Goal: Information Seeking & Learning: Learn about a topic

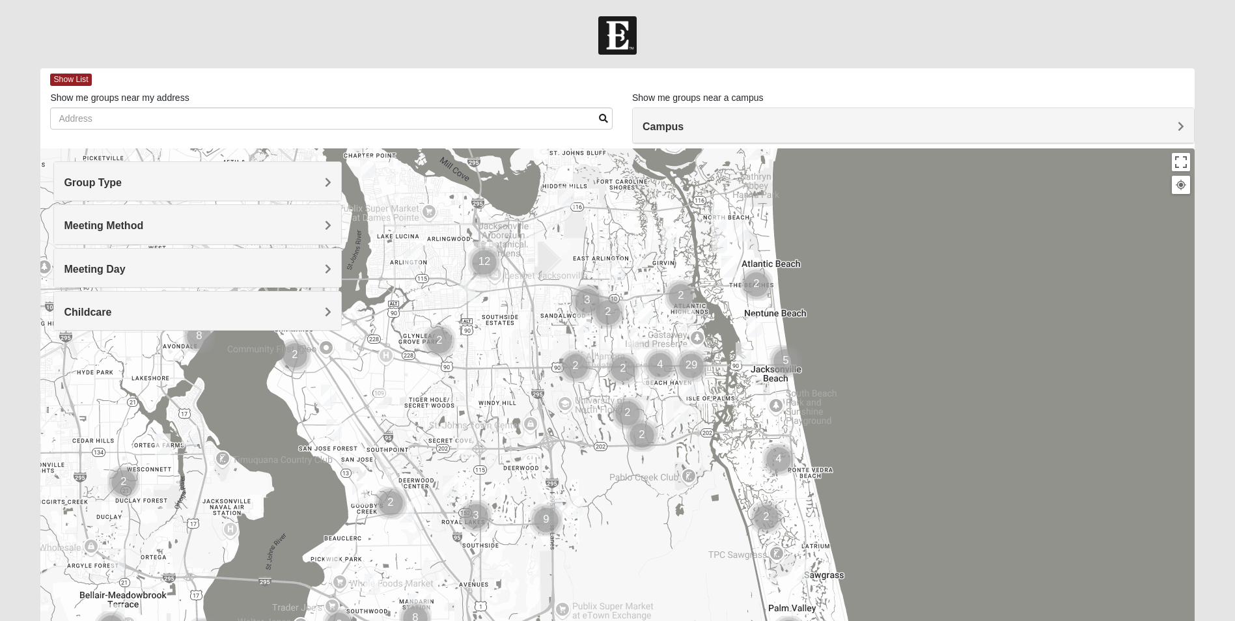
drag, startPoint x: 405, startPoint y: 470, endPoint x: 480, endPoint y: 428, distance: 85.1
click at [480, 428] on div at bounding box center [616, 408] width 1153 height 521
click at [122, 181] on span "Group Type" at bounding box center [93, 182] width 58 height 11
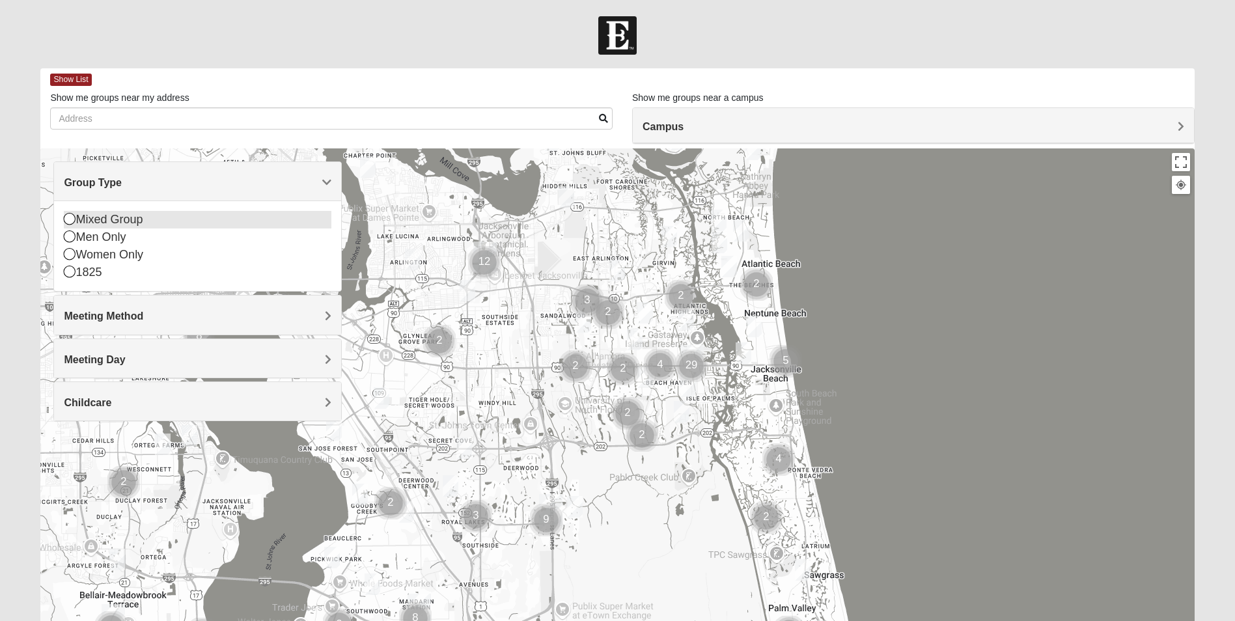
click at [69, 219] on icon at bounding box center [70, 219] width 12 height 12
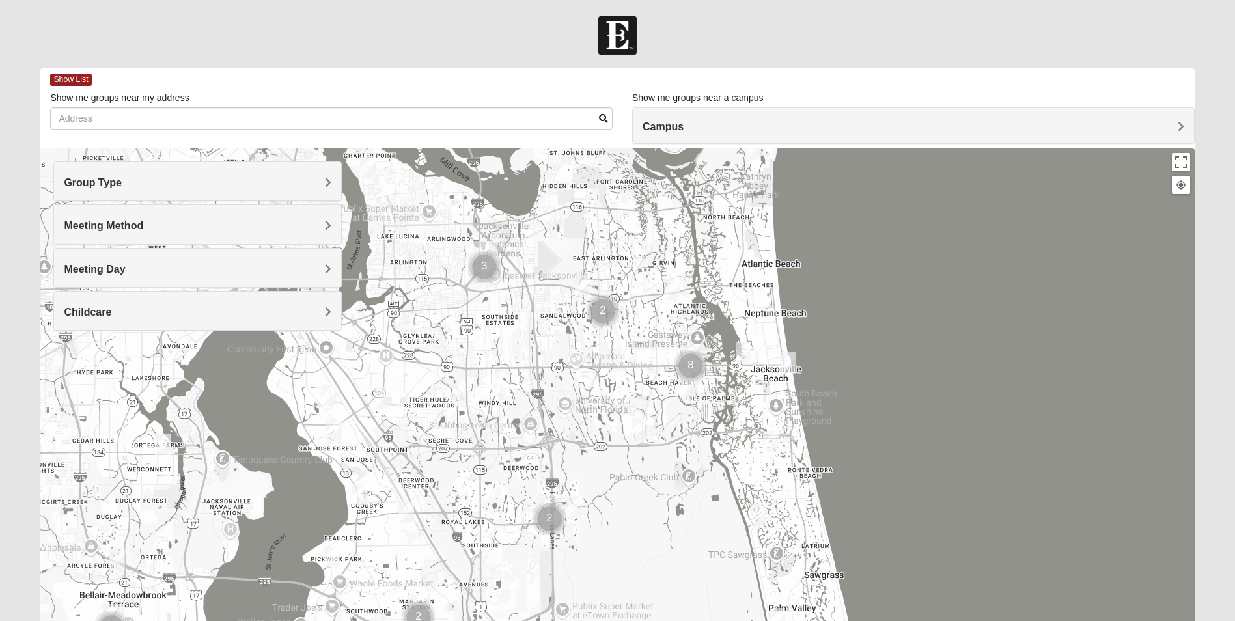
click at [292, 225] on h4 "Meeting Method" at bounding box center [197, 225] width 267 height 12
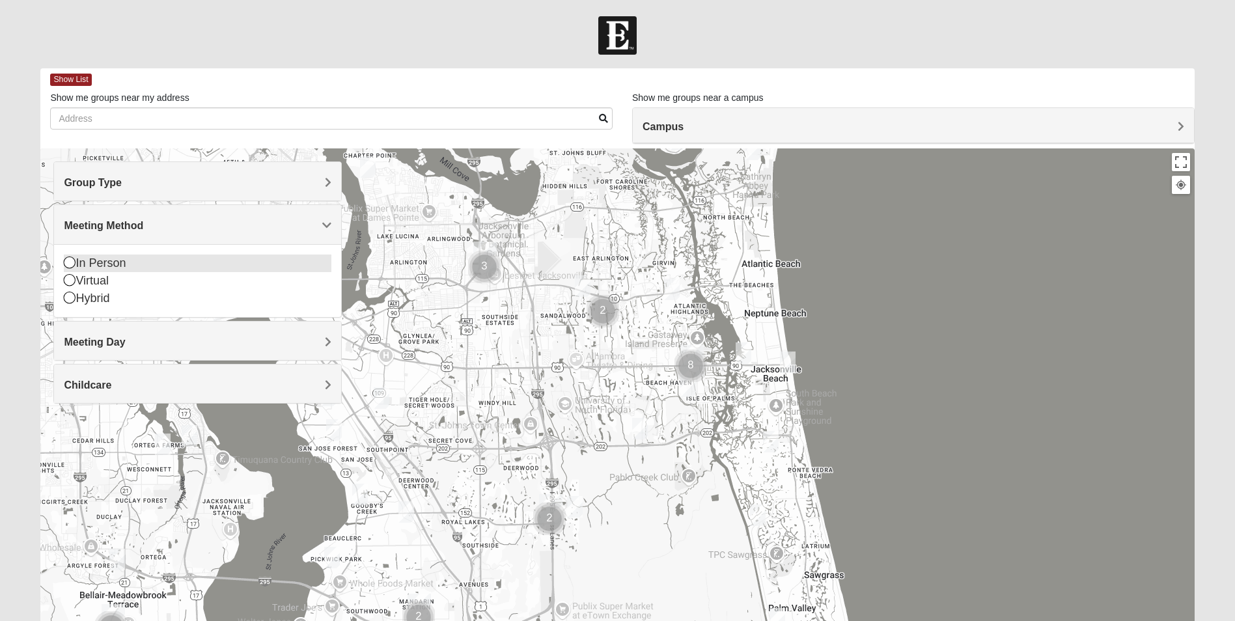
click at [70, 263] on icon at bounding box center [70, 262] width 12 height 12
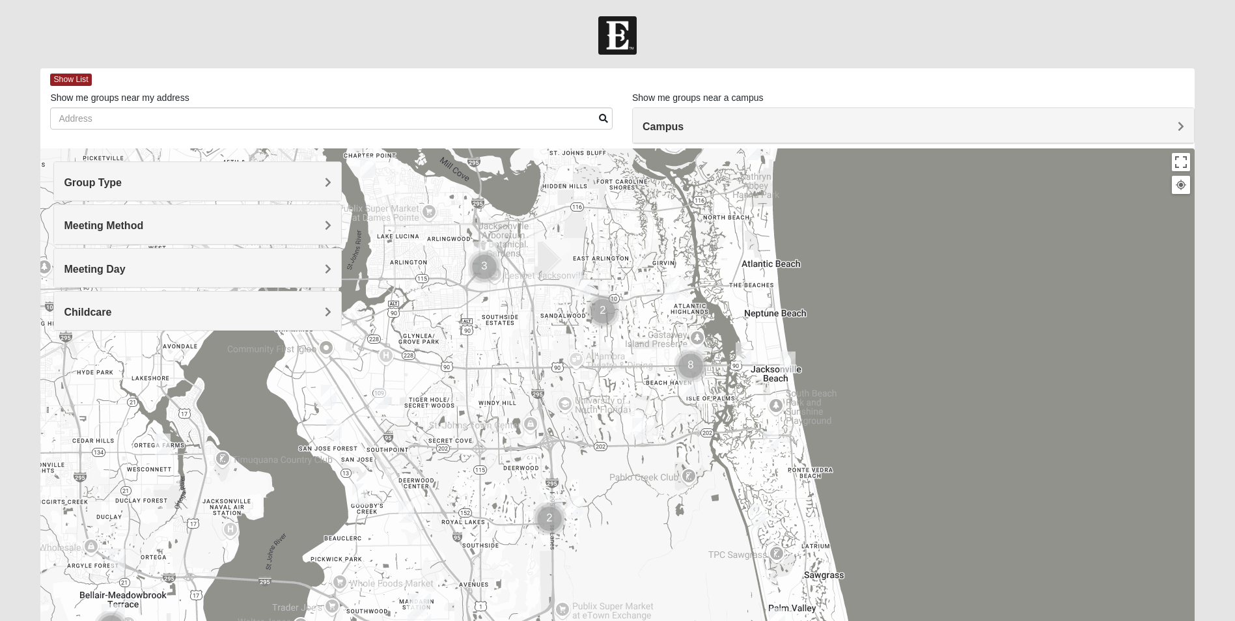
click at [312, 264] on h4 "Meeting Day" at bounding box center [197, 269] width 267 height 12
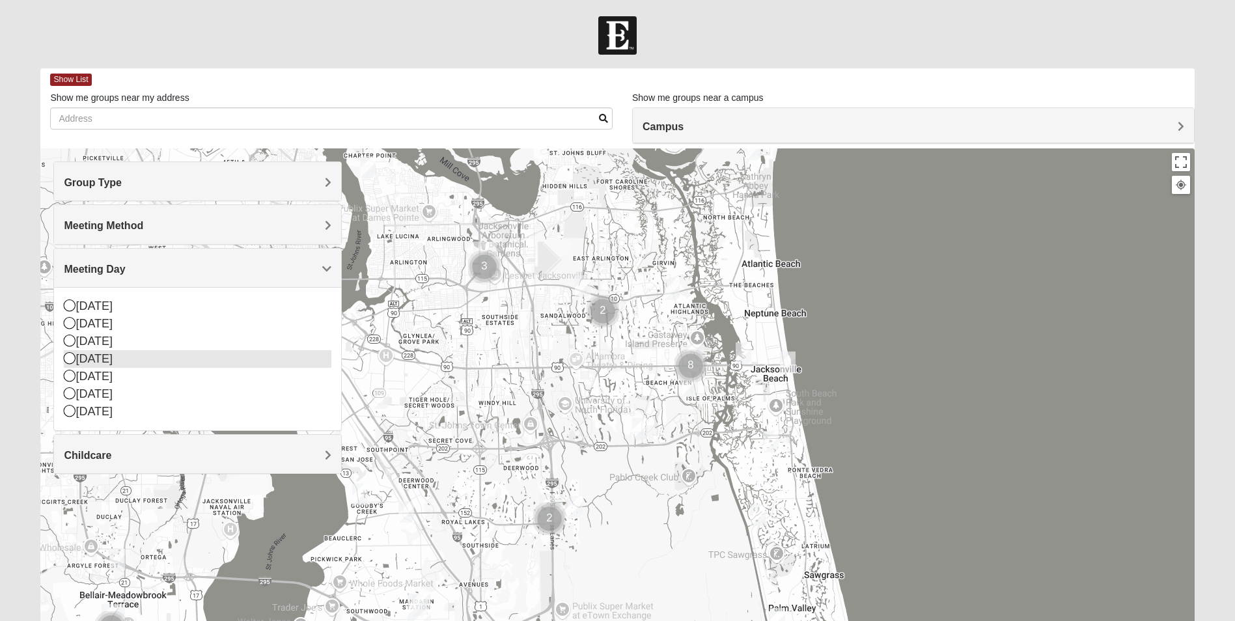
click at [71, 359] on icon at bounding box center [70, 358] width 12 height 12
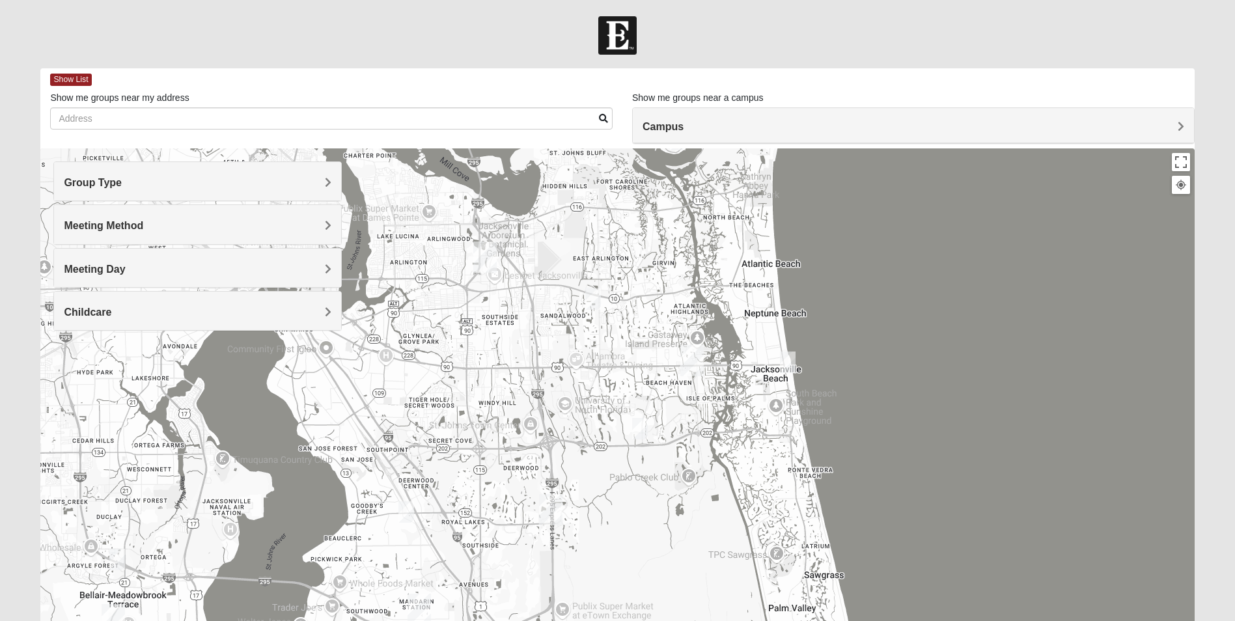
click at [286, 309] on h4 "Childcare" at bounding box center [197, 312] width 267 height 12
click at [68, 364] on icon at bounding box center [70, 366] width 12 height 12
click at [406, 508] on img "Mixed Mincheva 32257" at bounding box center [406, 511] width 16 height 21
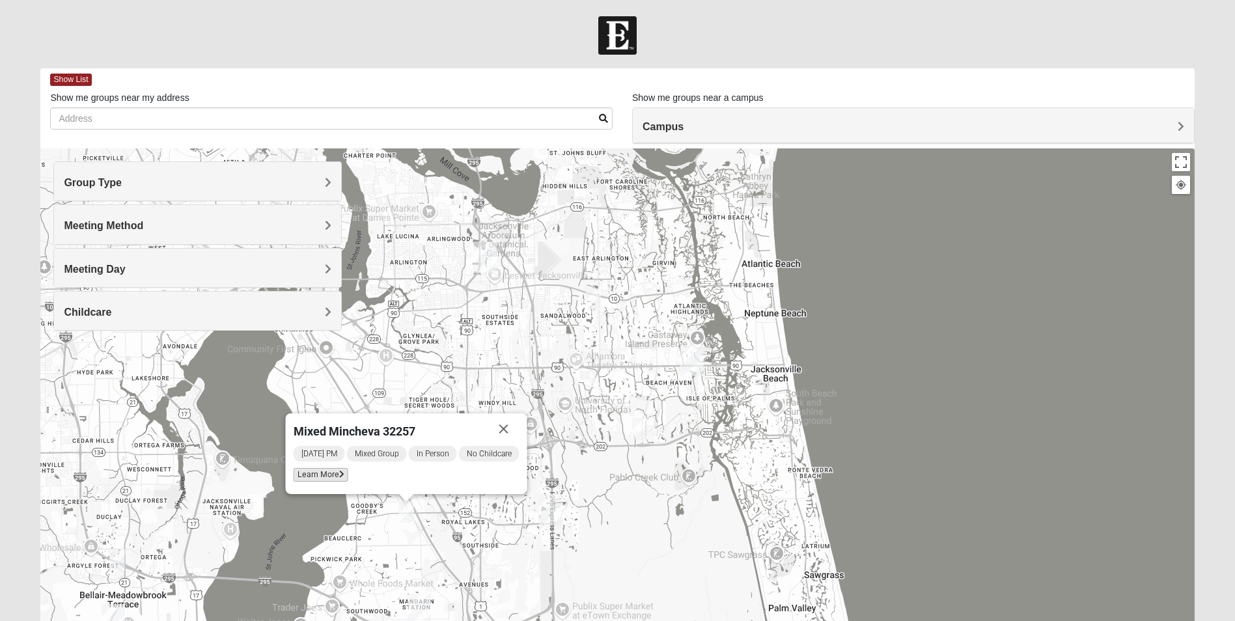
click at [312, 473] on span "Learn More" at bounding box center [321, 475] width 55 height 14
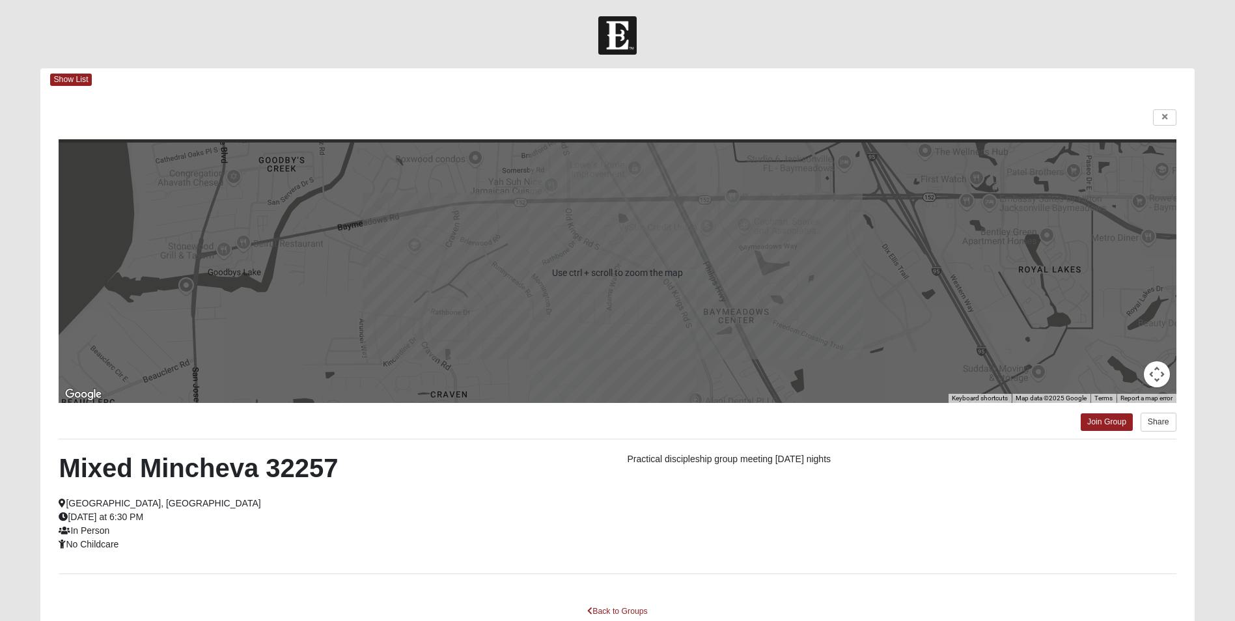
click at [302, 113] on div at bounding box center [617, 117] width 1117 height 17
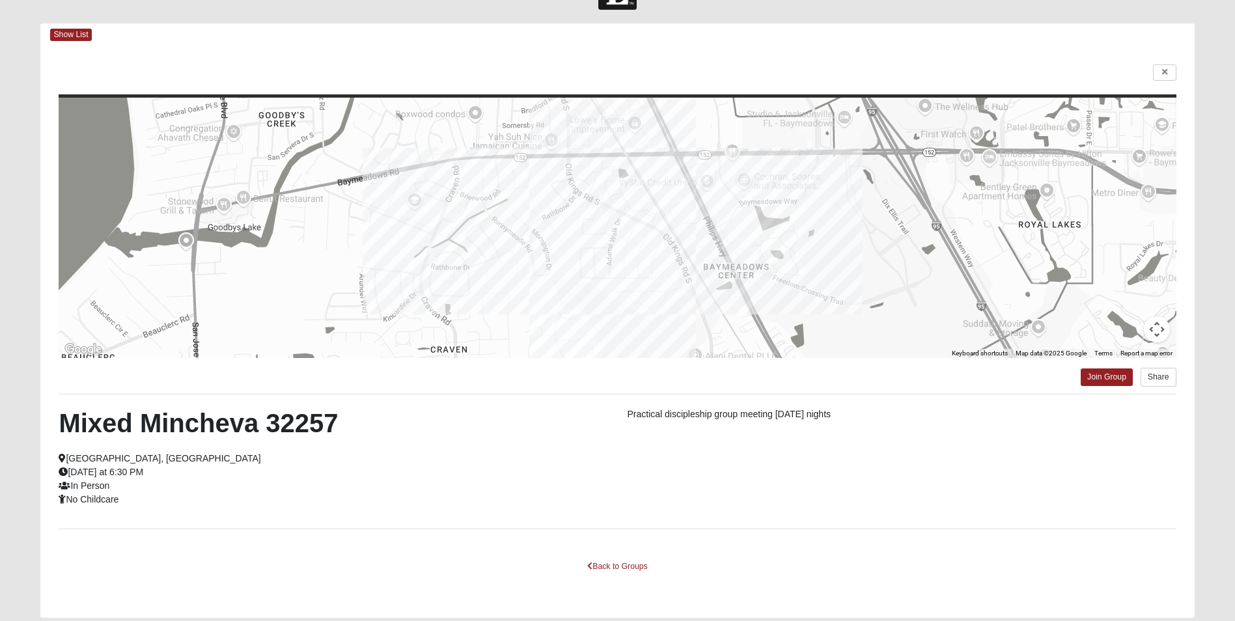
scroll to position [89, 0]
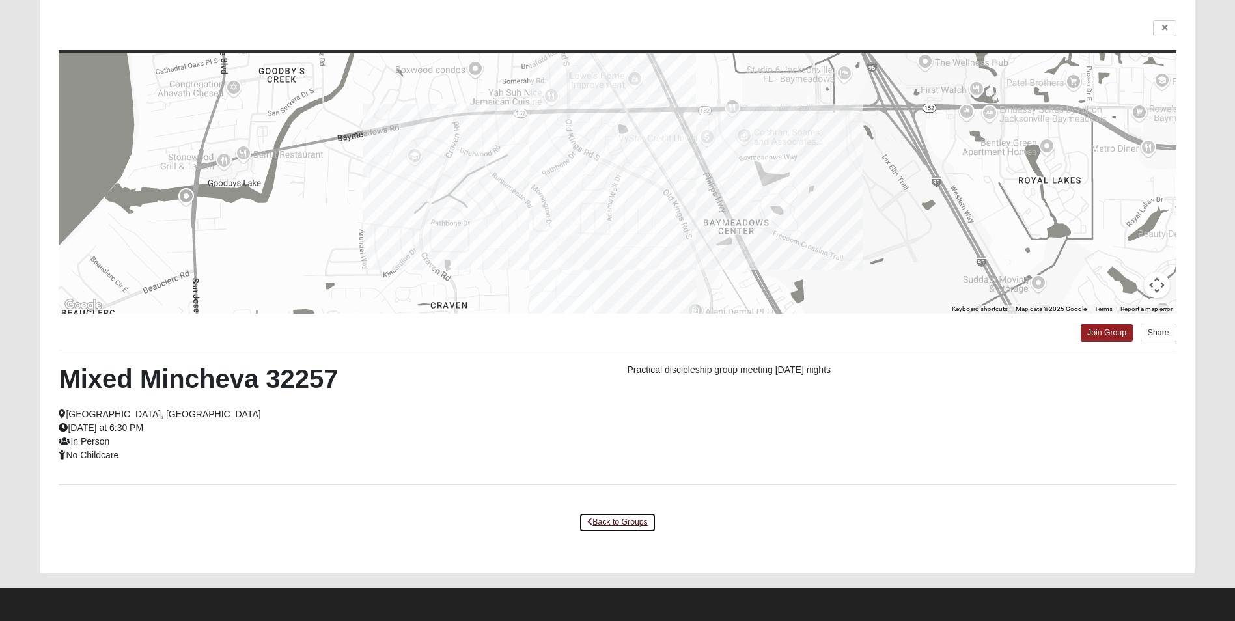
click at [618, 521] on link "Back to Groups" at bounding box center [617, 522] width 77 height 20
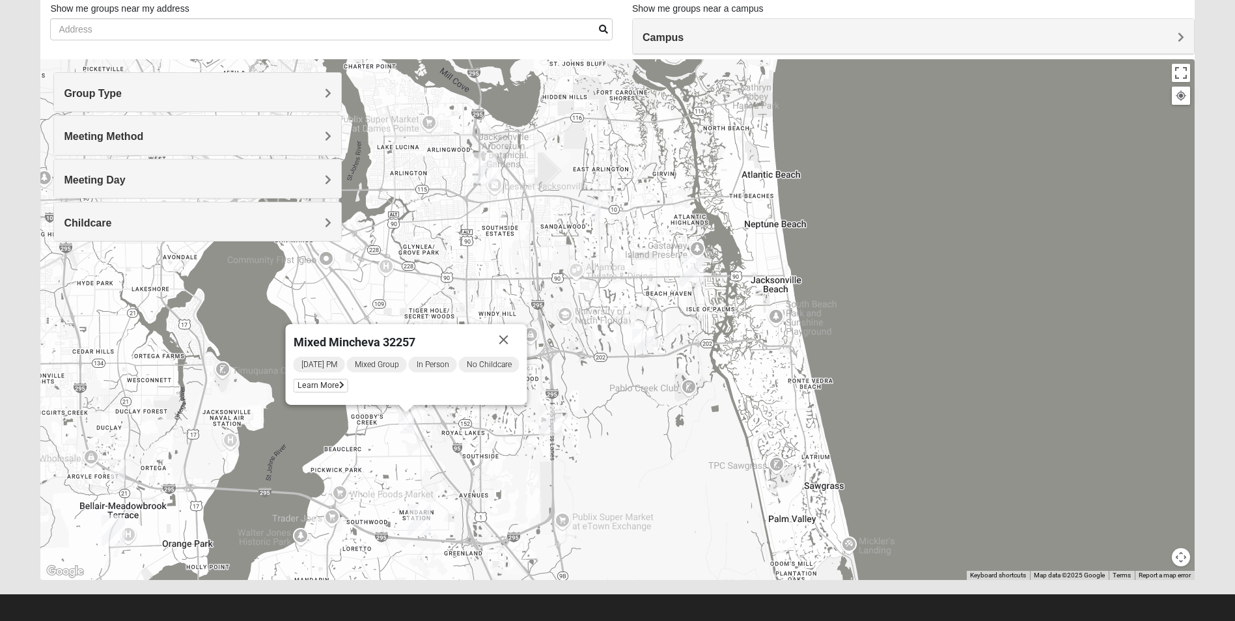
click at [632, 486] on div "Mixed Mincheva 32257 [DATE] PM Mixed Group In Person No Childcare Learn More" at bounding box center [616, 319] width 1153 height 521
click at [498, 465] on div "Mixed Mincheva 32257 [DATE] PM Mixed Group In Person No Childcare Learn More" at bounding box center [616, 319] width 1153 height 521
click at [512, 339] on button "Close" at bounding box center [503, 339] width 31 height 31
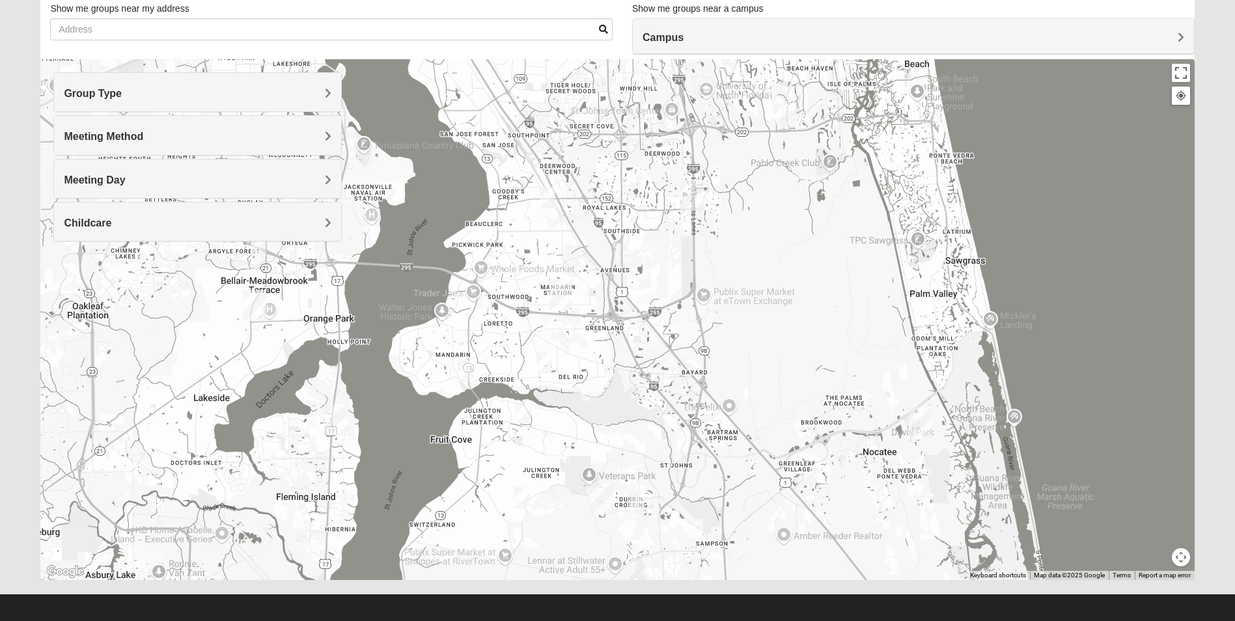
drag, startPoint x: 423, startPoint y: 449, endPoint x: 568, endPoint y: 221, distance: 270.3
click at [568, 221] on div at bounding box center [616, 319] width 1153 height 521
click at [465, 370] on img "Mixed RE/MAX 32223" at bounding box center [466, 370] width 16 height 21
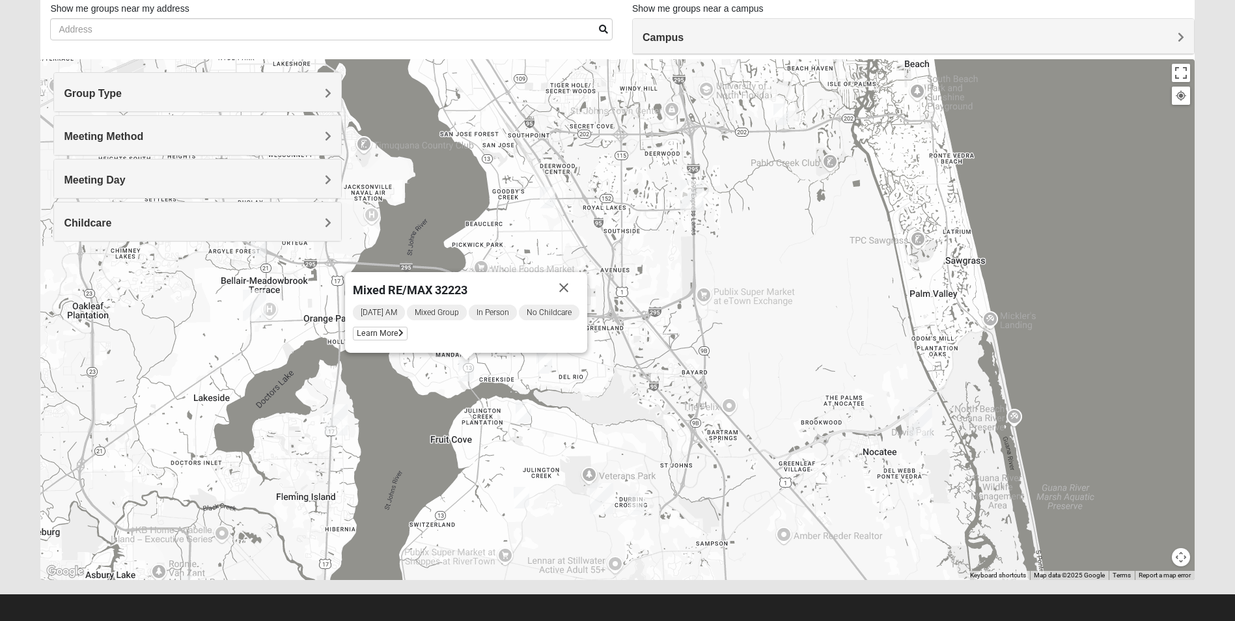
click at [724, 333] on div "Mixed RE/MAX 32223 [DATE] AM Mixed Group In Person No Childcare Learn More" at bounding box center [616, 319] width 1153 height 521
click at [545, 361] on img "Mixed Eler 32258" at bounding box center [544, 362] width 16 height 21
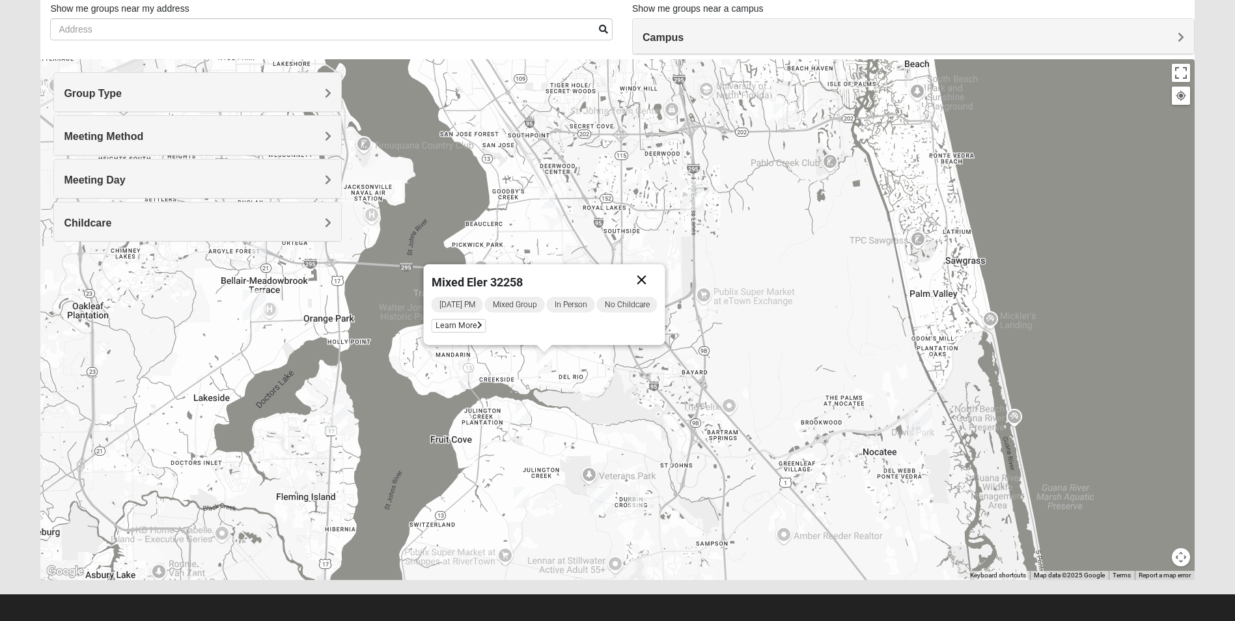
click at [649, 278] on button "Close" at bounding box center [641, 279] width 31 height 31
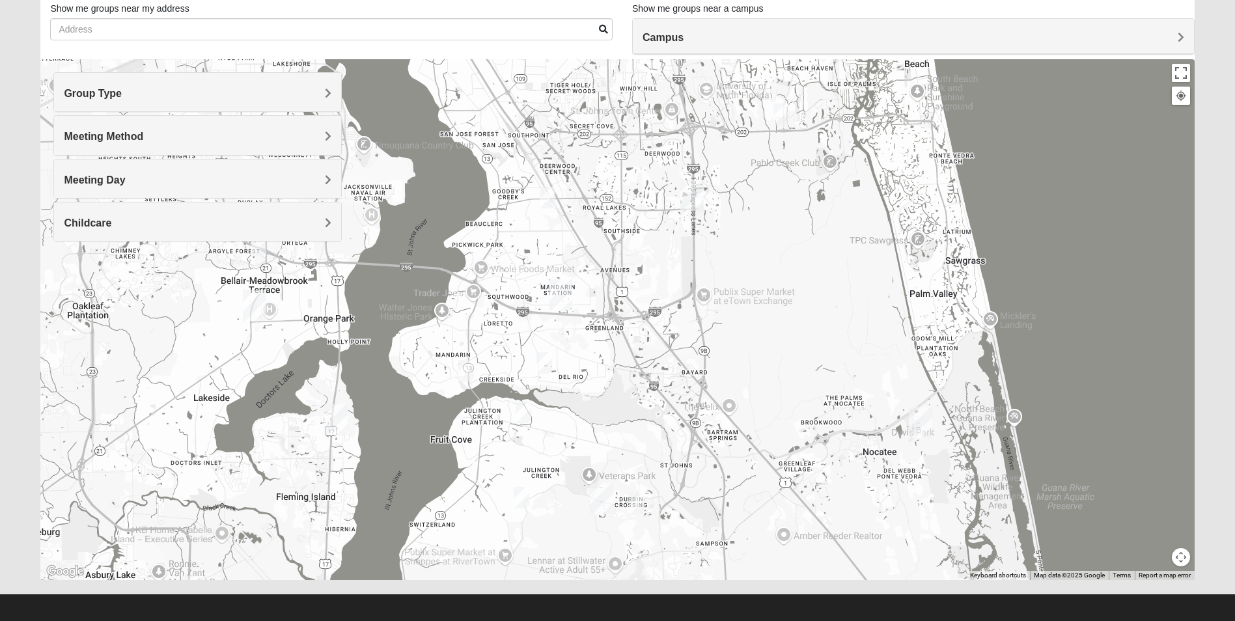
click at [545, 197] on img "Mixed Mincheva 32257" at bounding box center [548, 197] width 16 height 21
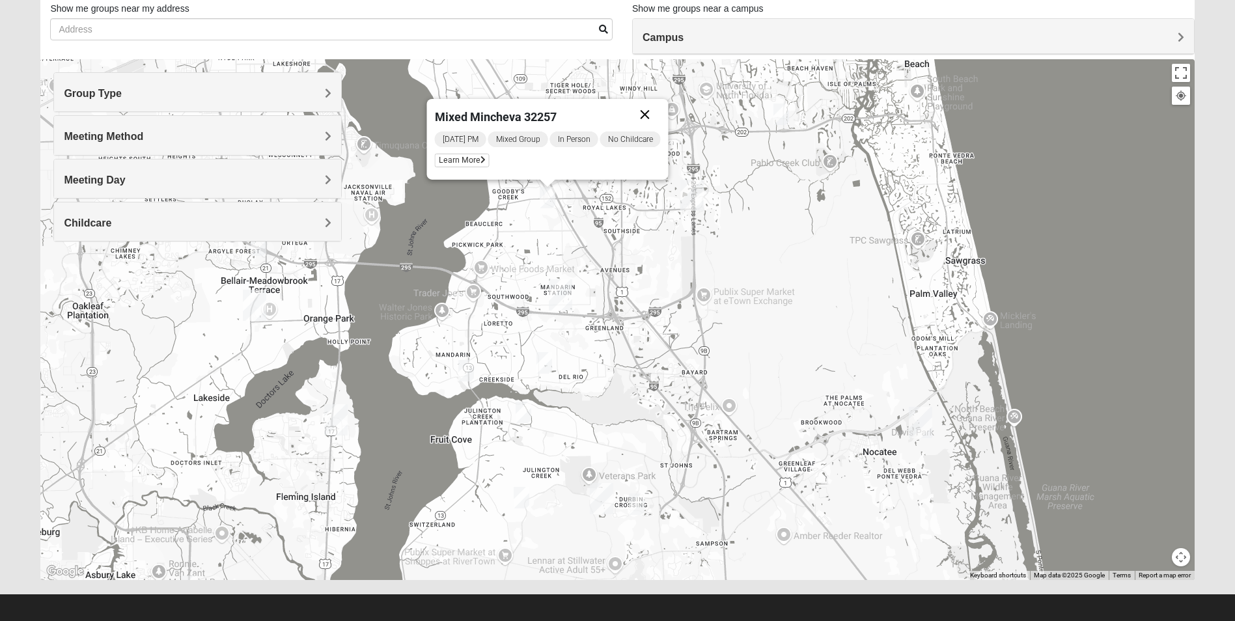
click at [651, 113] on button "Close" at bounding box center [644, 114] width 31 height 31
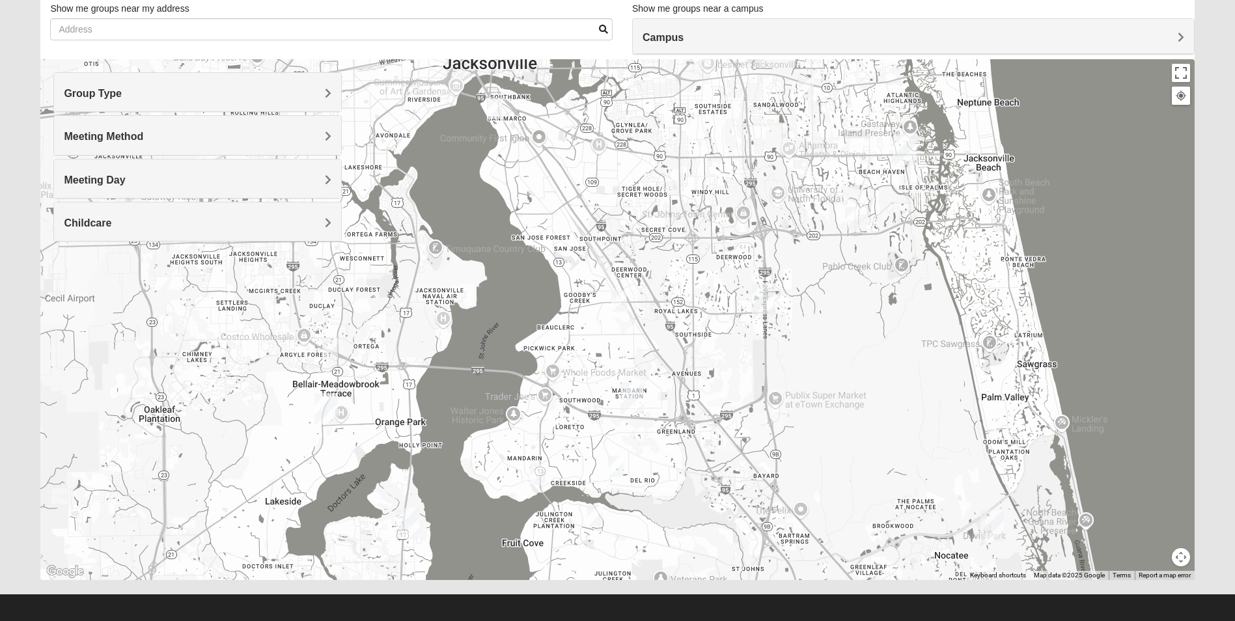
drag, startPoint x: 277, startPoint y: 303, endPoint x: 350, endPoint y: 407, distance: 127.5
click at [350, 407] on div at bounding box center [616, 319] width 1153 height 521
click at [329, 347] on img "Mixed Trudell 32244" at bounding box center [330, 348] width 16 height 21
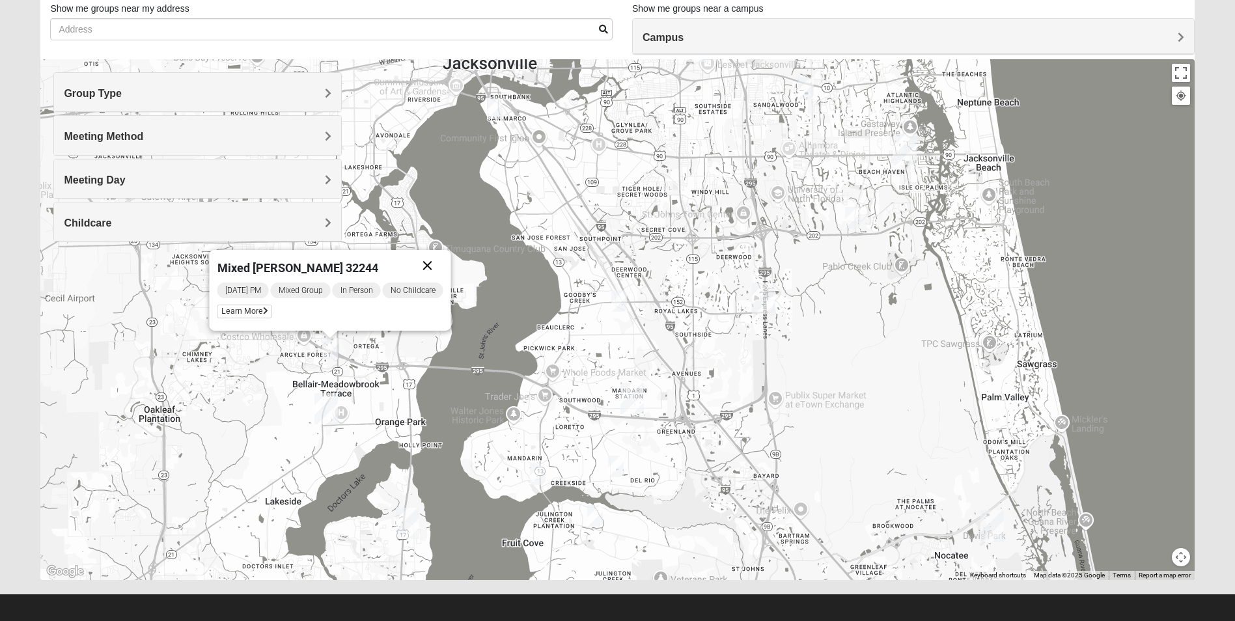
click at [432, 263] on button "Close" at bounding box center [427, 265] width 31 height 31
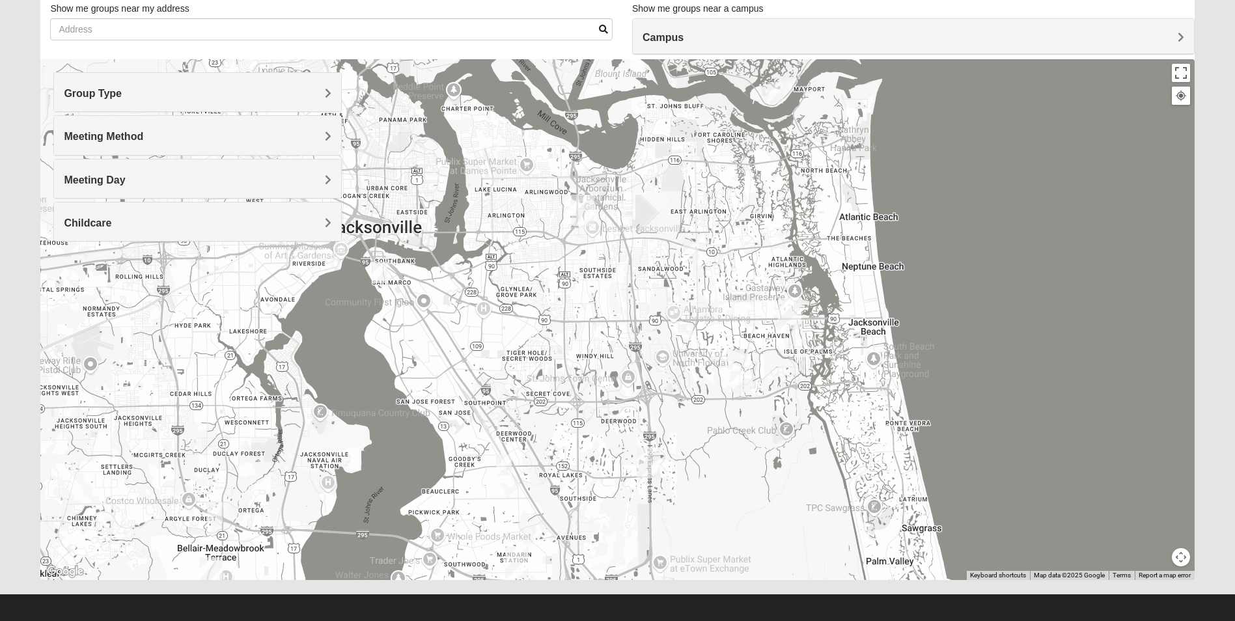
drag, startPoint x: 761, startPoint y: 323, endPoint x: 644, endPoint y: 488, distance: 201.7
click at [644, 488] on div at bounding box center [616, 319] width 1153 height 521
click at [379, 267] on img "Mixed Thompson 32207" at bounding box center [380, 272] width 16 height 21
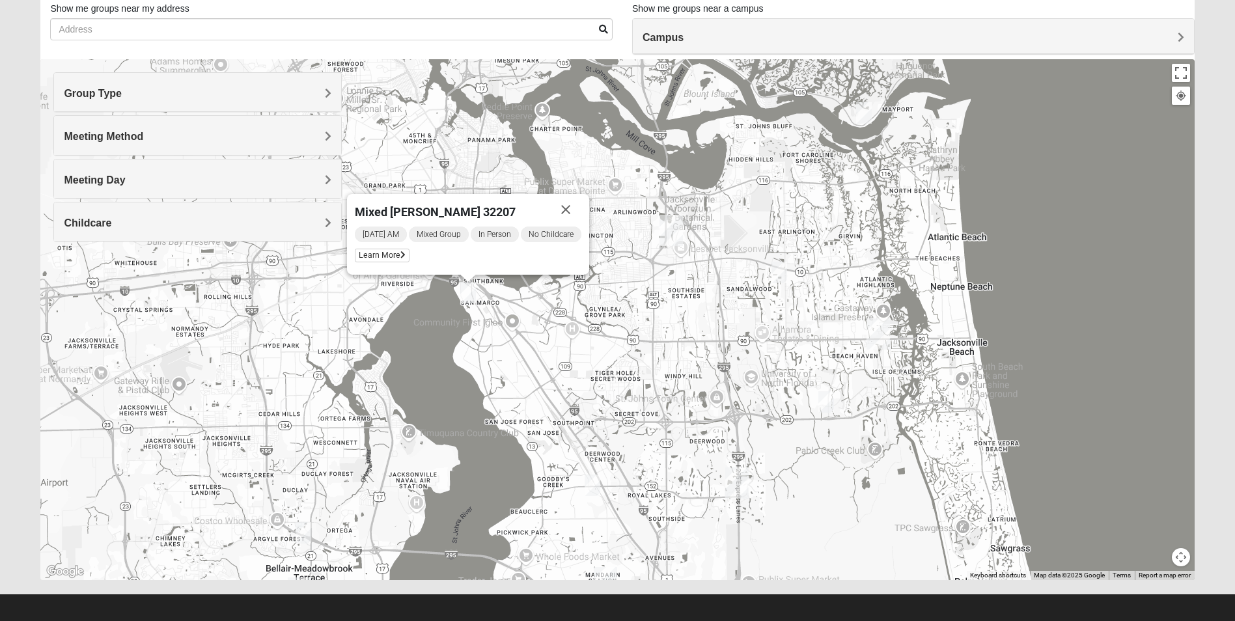
drag, startPoint x: 436, startPoint y: 293, endPoint x: 526, endPoint y: 313, distance: 92.1
click at [526, 313] on div "Mixed [PERSON_NAME] 32207 [DATE] AM Mixed Group In Person No Childcare Learn Mo…" at bounding box center [616, 319] width 1153 height 521
click at [572, 206] on button "Close" at bounding box center [565, 209] width 31 height 31
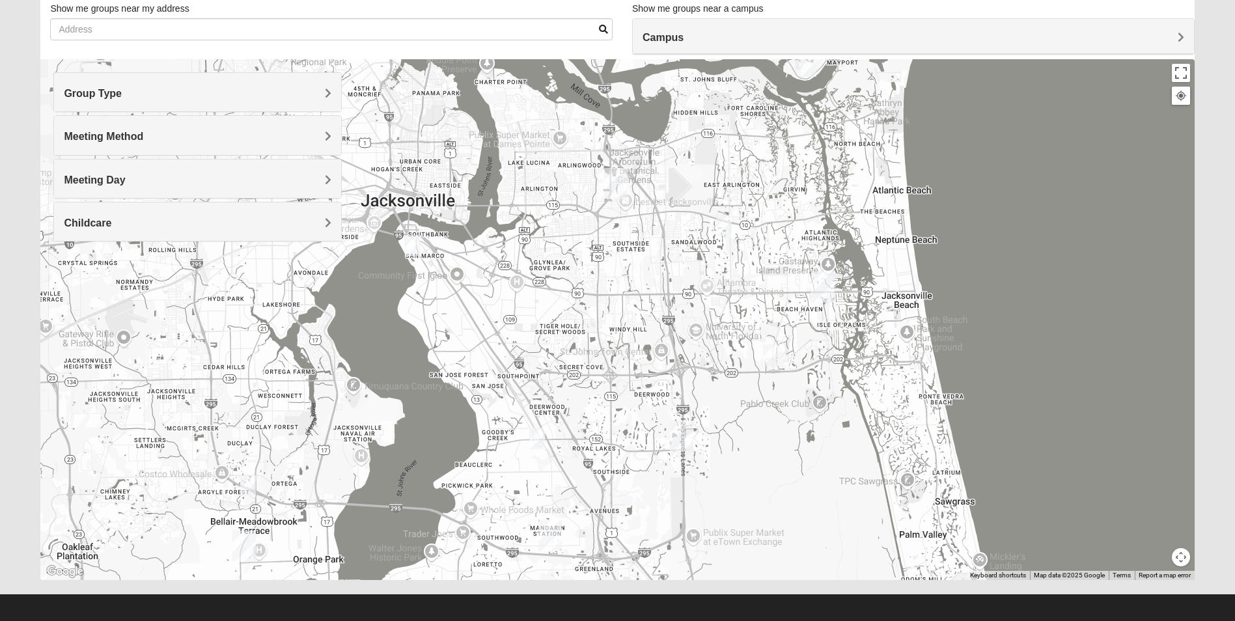
drag, startPoint x: 717, startPoint y: 372, endPoint x: 660, endPoint y: 323, distance: 75.7
click at [660, 323] on div at bounding box center [616, 319] width 1153 height 521
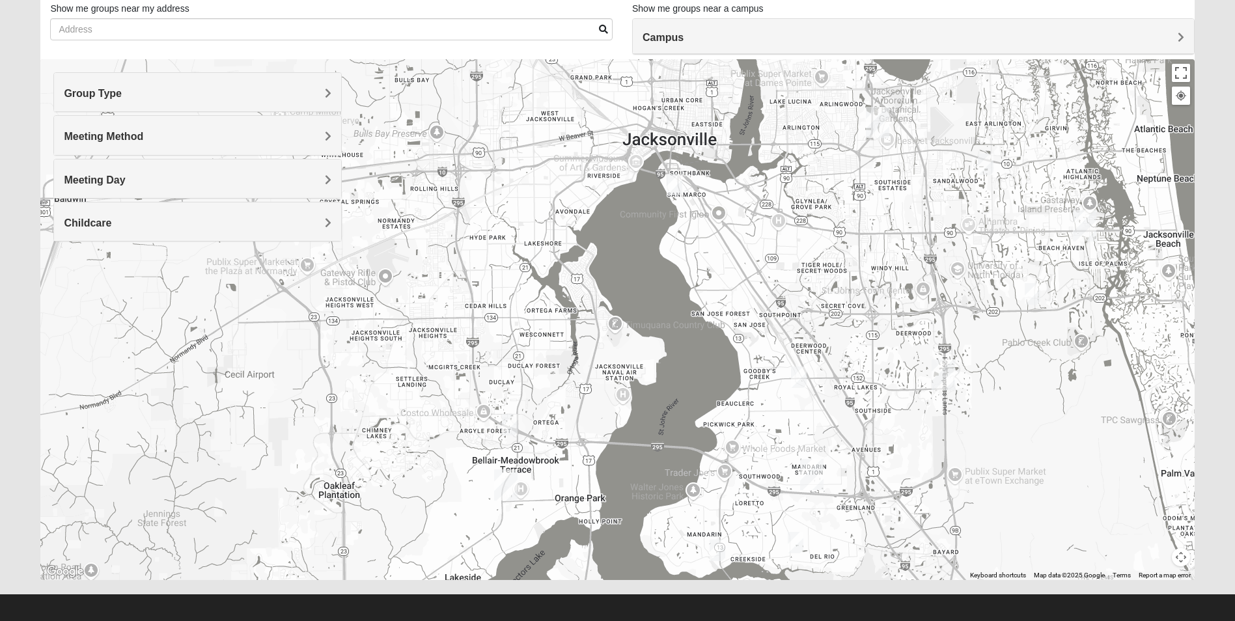
drag, startPoint x: 476, startPoint y: 349, endPoint x: 739, endPoint y: 288, distance: 270.0
click at [739, 288] on div at bounding box center [616, 319] width 1153 height 521
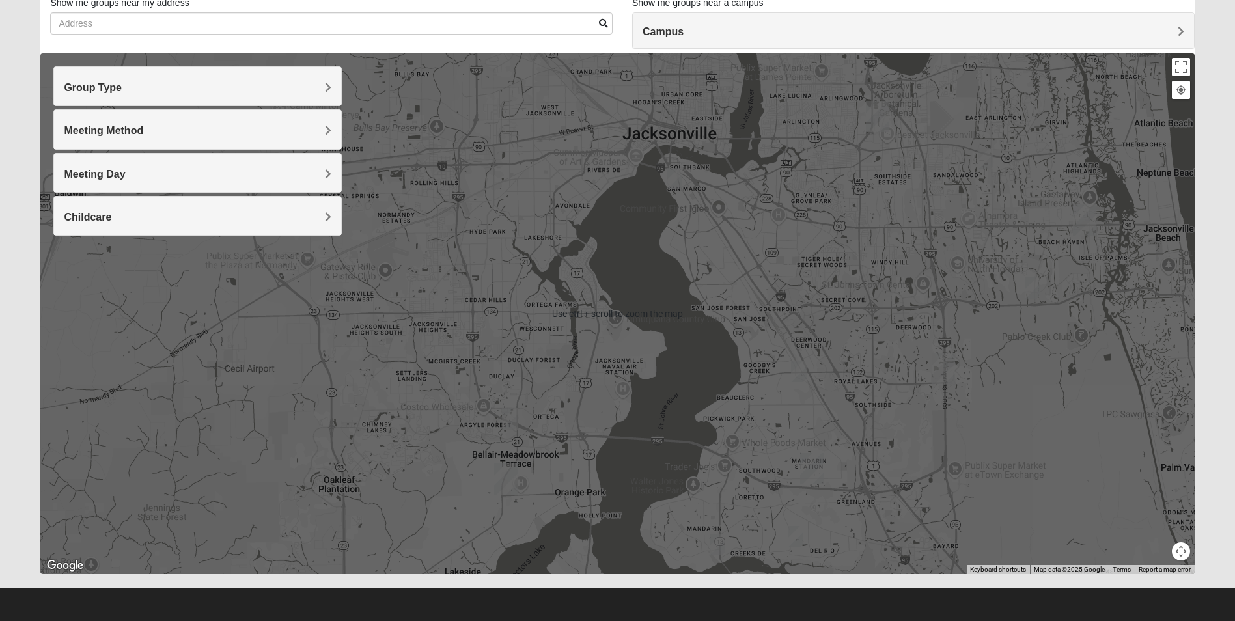
scroll to position [96, 0]
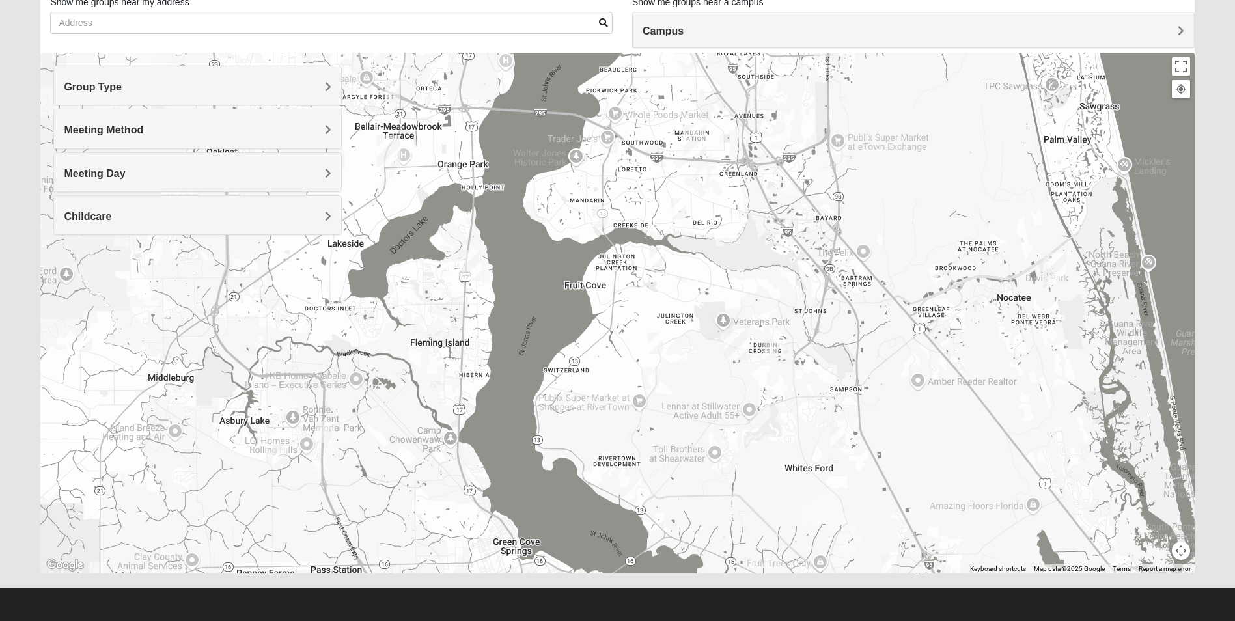
drag, startPoint x: 845, startPoint y: 386, endPoint x: 728, endPoint y: 57, distance: 348.7
click at [728, 57] on div at bounding box center [616, 313] width 1153 height 521
click at [83, 338] on img "Mixed Anderson 32068" at bounding box center [85, 341] width 16 height 21
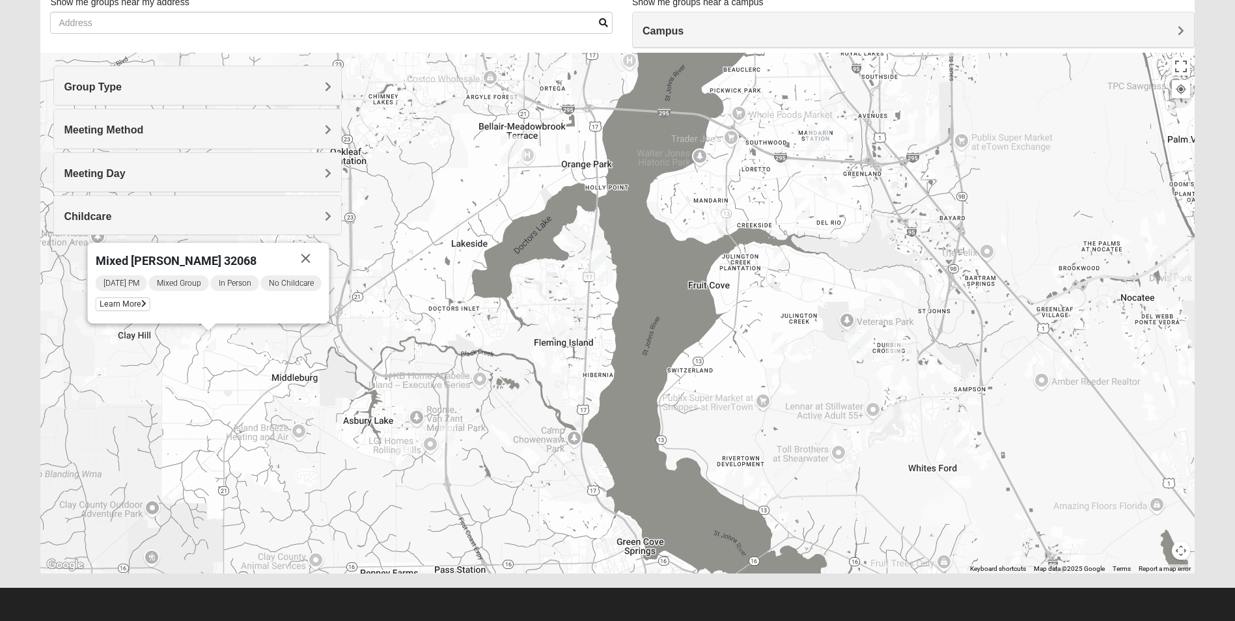
click at [312, 256] on button "Close" at bounding box center [305, 258] width 31 height 31
click at [402, 454] on img "Mixed Attebury 32043" at bounding box center [404, 455] width 16 height 21
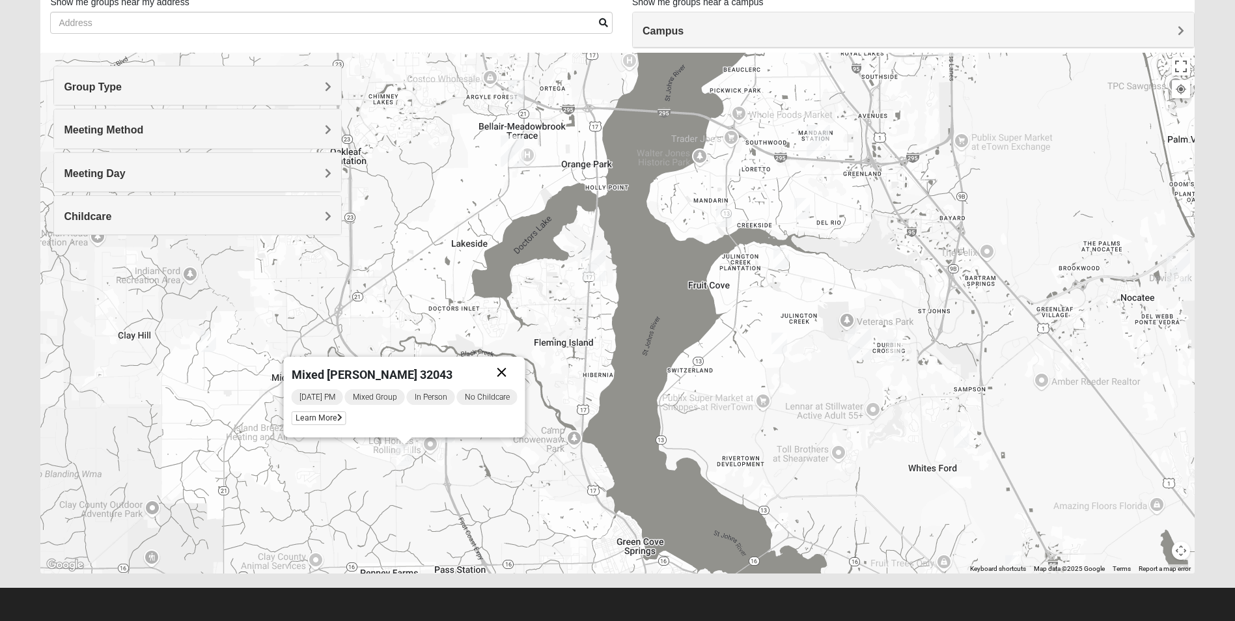
click at [508, 370] on button "Close" at bounding box center [501, 372] width 31 height 31
click at [448, 430] on img "Mixed Yoder 32043" at bounding box center [447, 431] width 16 height 21
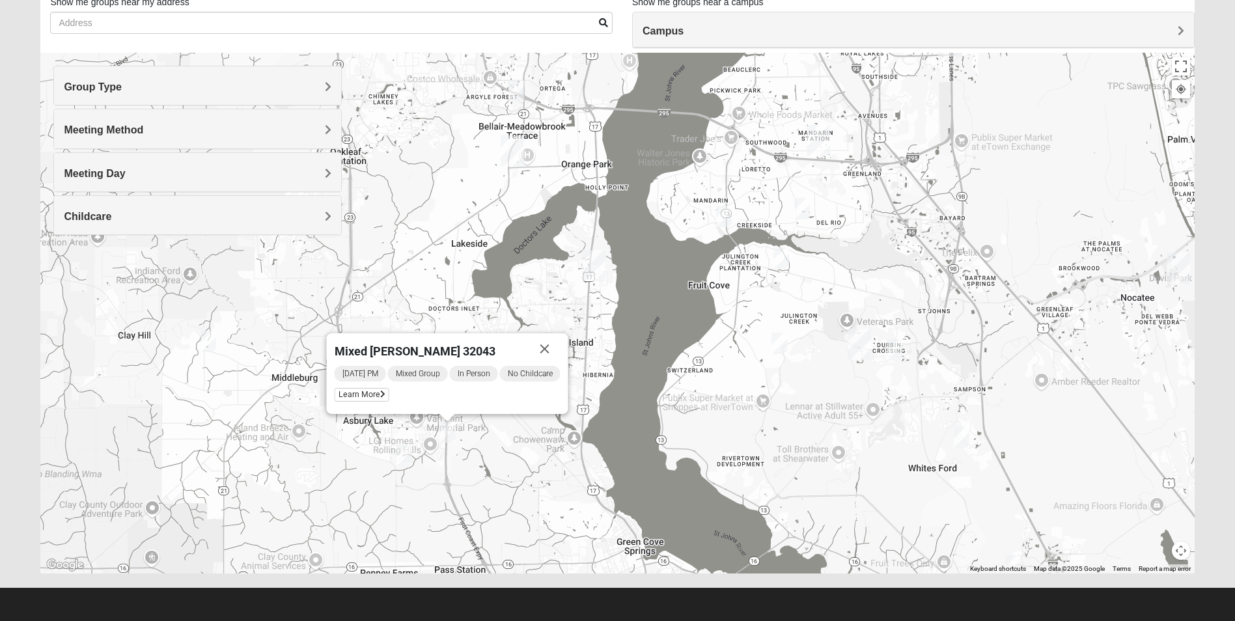
click at [549, 346] on button "Close" at bounding box center [544, 348] width 31 height 31
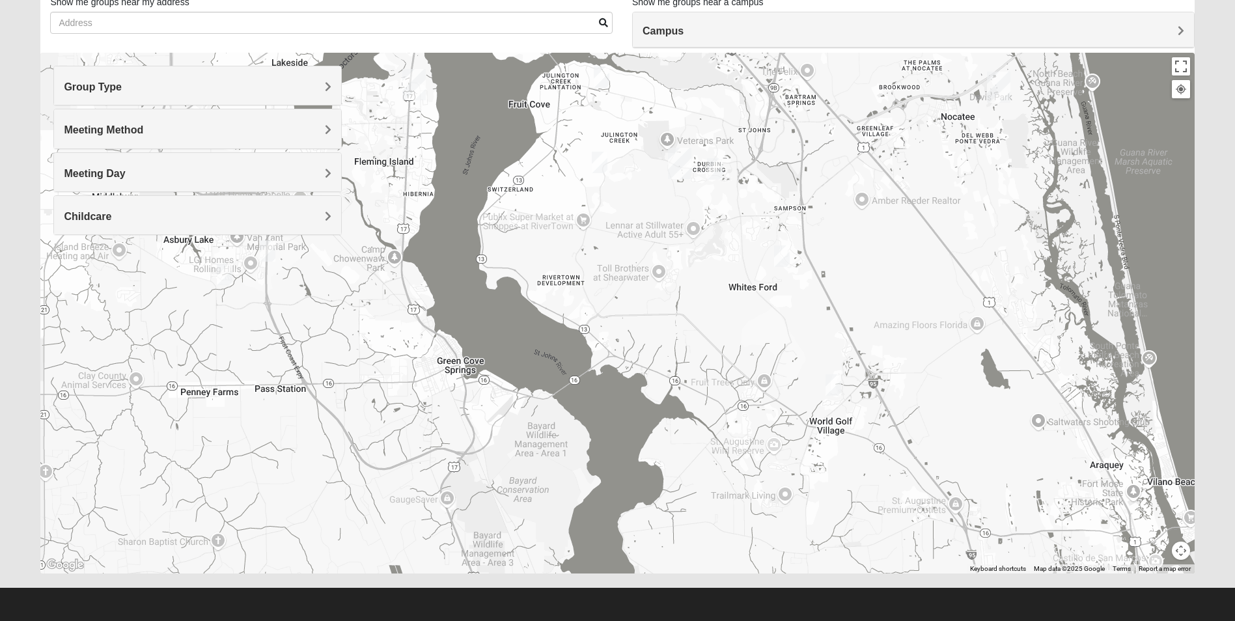
drag, startPoint x: 828, startPoint y: 450, endPoint x: 647, endPoint y: 266, distance: 257.7
click at [647, 266] on div at bounding box center [616, 313] width 1153 height 521
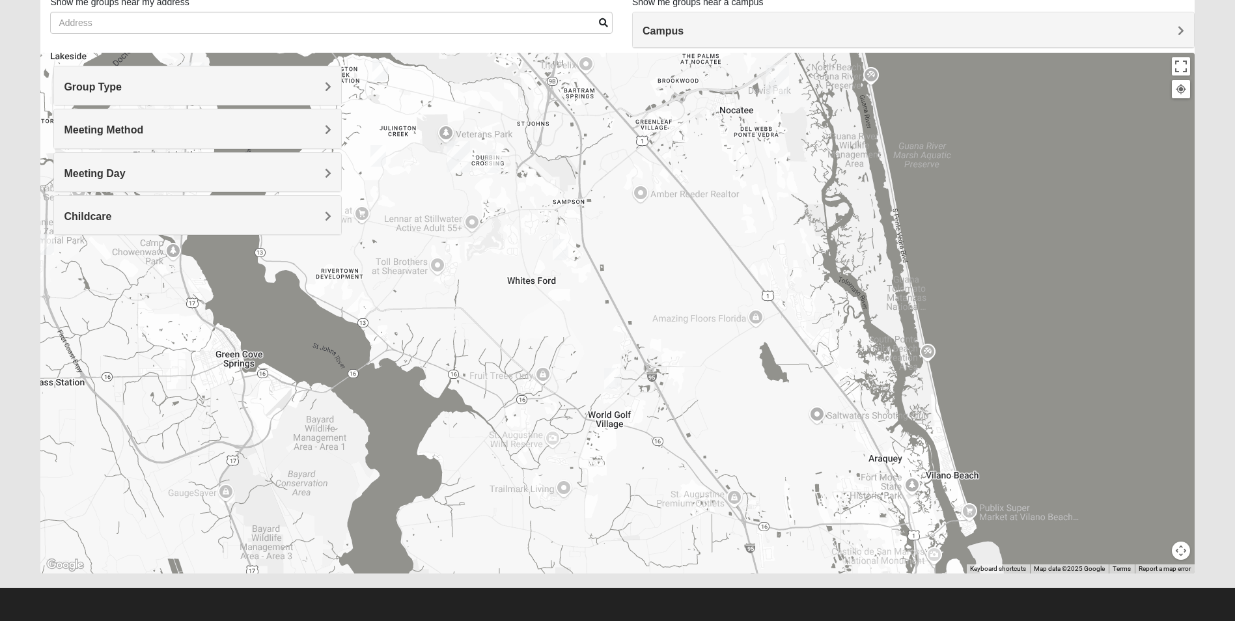
drag, startPoint x: 767, startPoint y: 546, endPoint x: 552, endPoint y: 518, distance: 216.6
click at [546, 533] on div at bounding box center [616, 313] width 1153 height 521
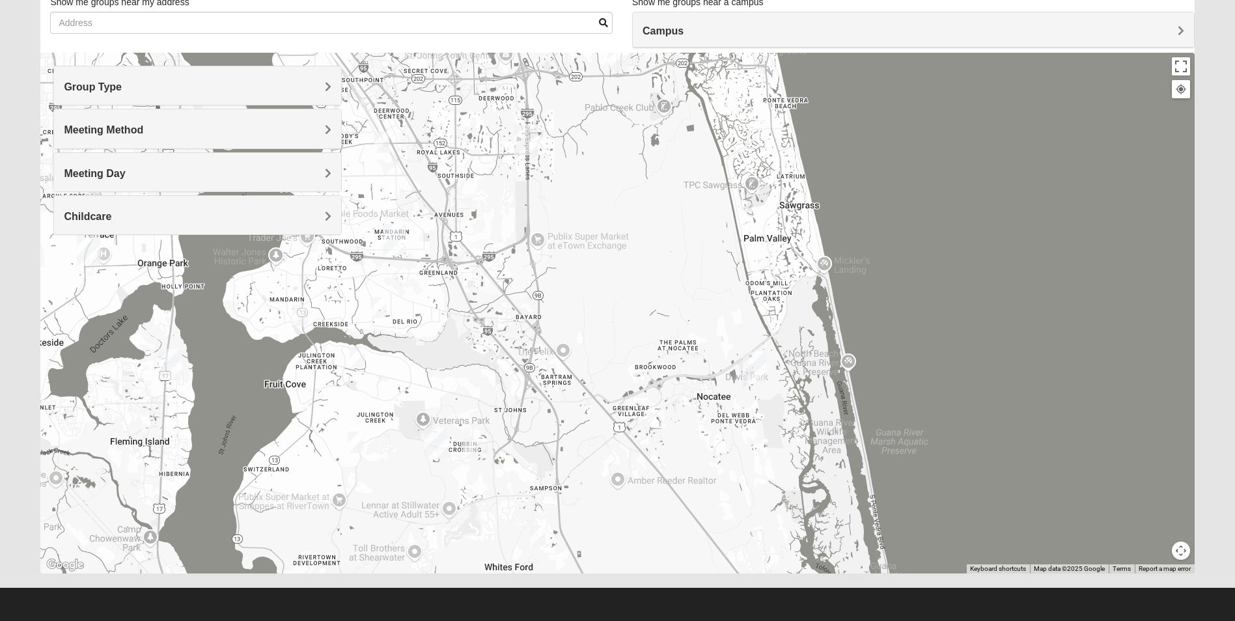
drag, startPoint x: 704, startPoint y: 269, endPoint x: 679, endPoint y: 545, distance: 277.7
click at [679, 562] on div at bounding box center [616, 313] width 1153 height 521
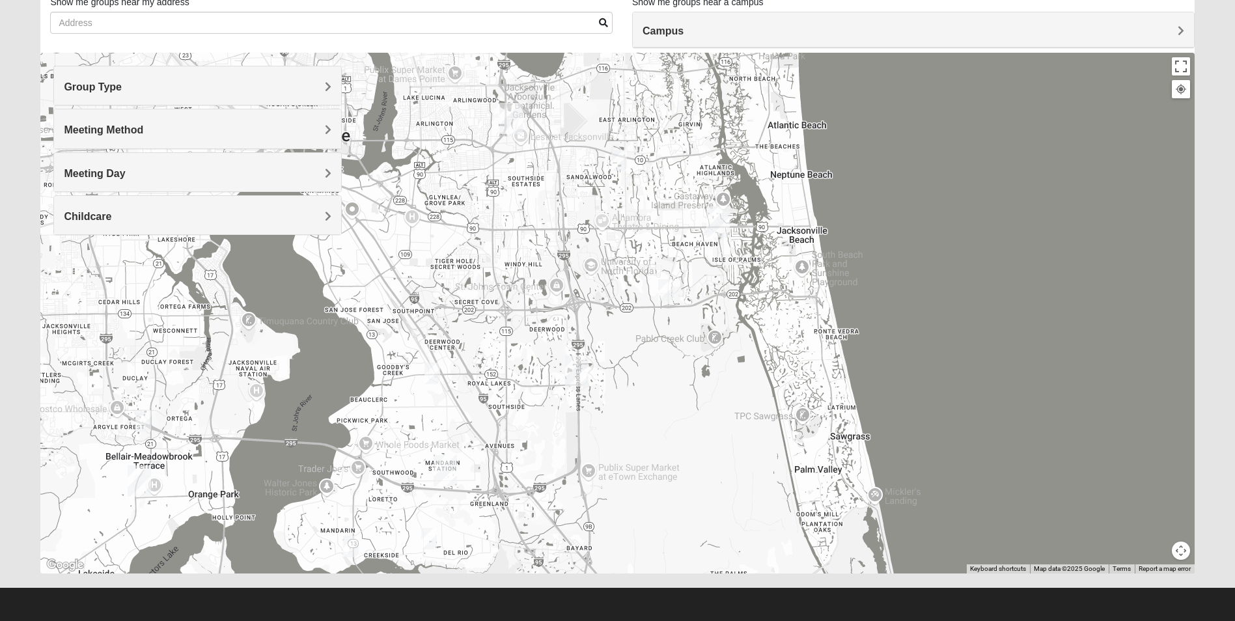
drag, startPoint x: 612, startPoint y: 253, endPoint x: 664, endPoint y: 488, distance: 240.5
click at [664, 488] on div at bounding box center [616, 313] width 1153 height 521
click at [620, 158] on img "Mixed Maytum 32224" at bounding box center [619, 160] width 16 height 21
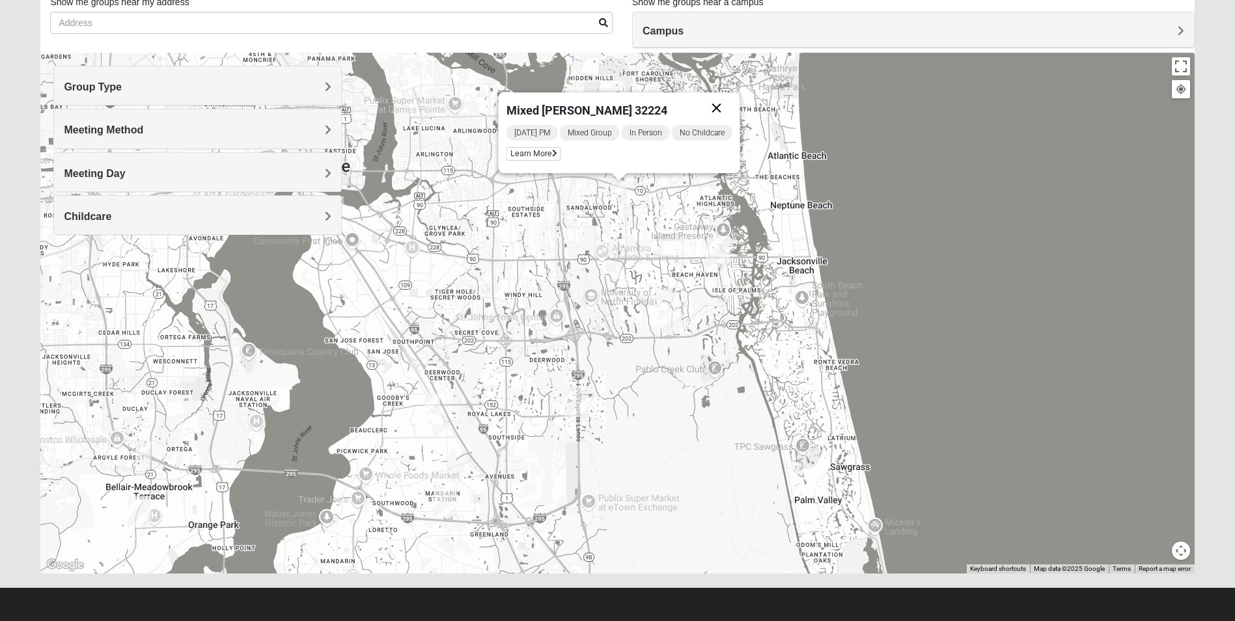
click at [721, 107] on button "Close" at bounding box center [716, 107] width 31 height 31
